Goal: Check status

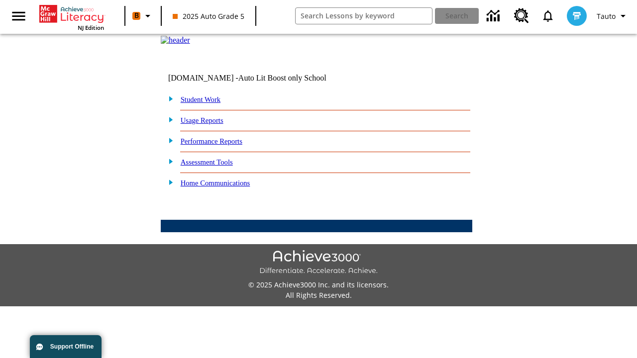
click at [206, 103] on link "Student Work" at bounding box center [201, 100] width 40 height 8
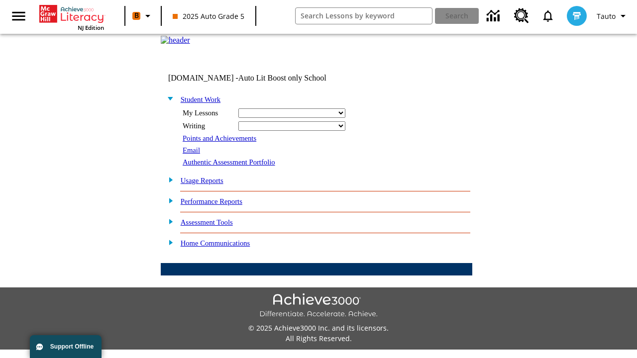
select select "/options/reports/?report_id=24&atype=14&section=2"
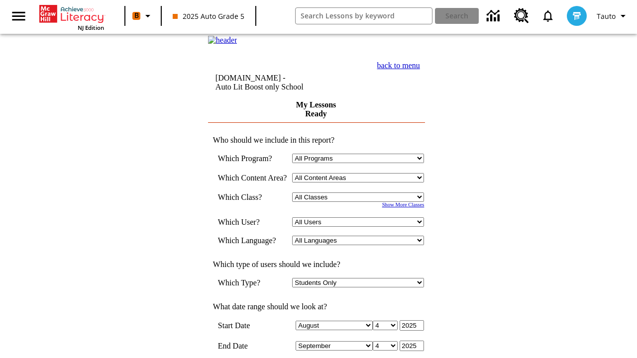
scroll to position [260, 0]
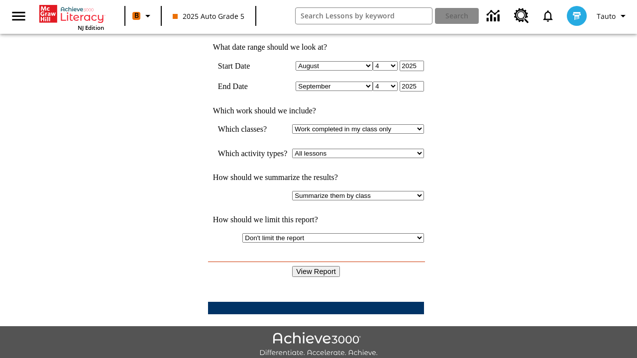
click at [316, 266] on input "View Report" at bounding box center [316, 271] width 48 height 11
